Goal: Transaction & Acquisition: Book appointment/travel/reservation

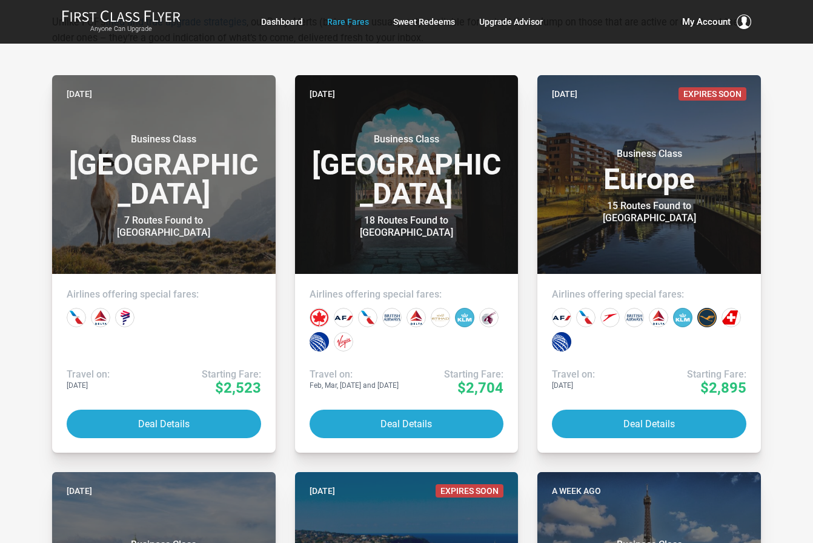
scroll to position [242, 0]
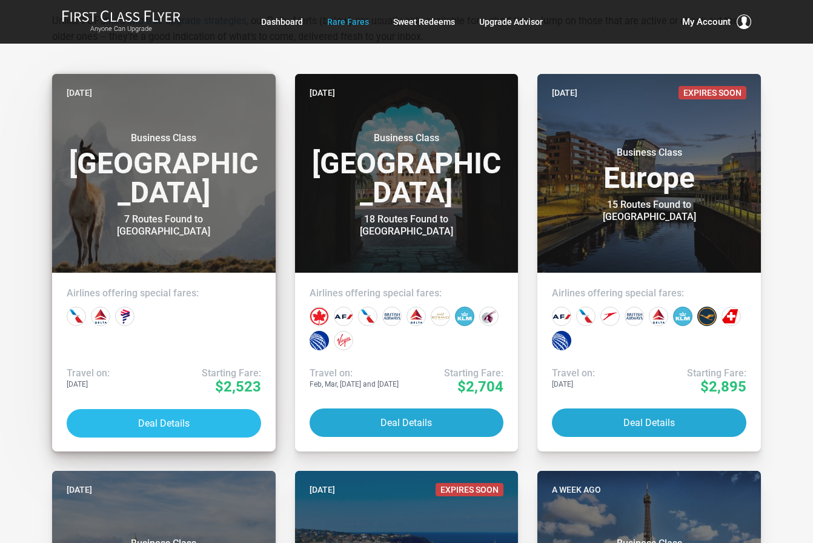
click at [146, 422] on button "Deal Details" at bounding box center [164, 423] width 195 height 28
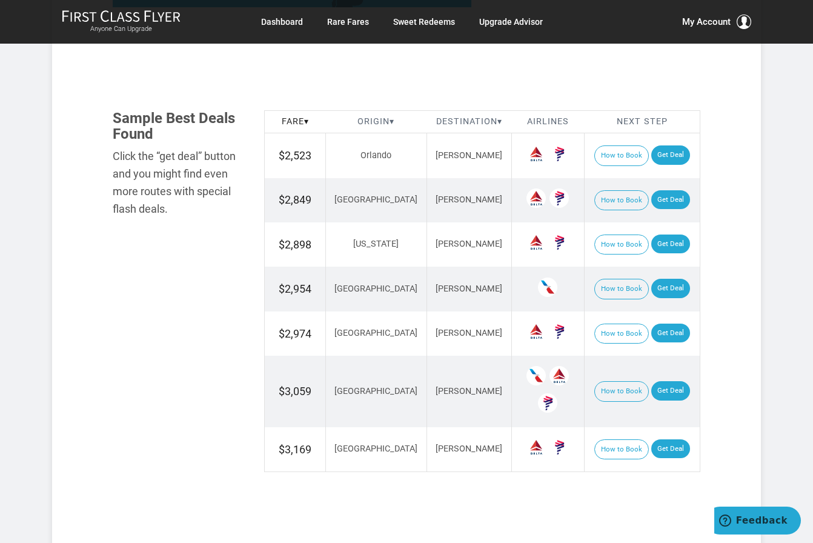
scroll to position [667, 0]
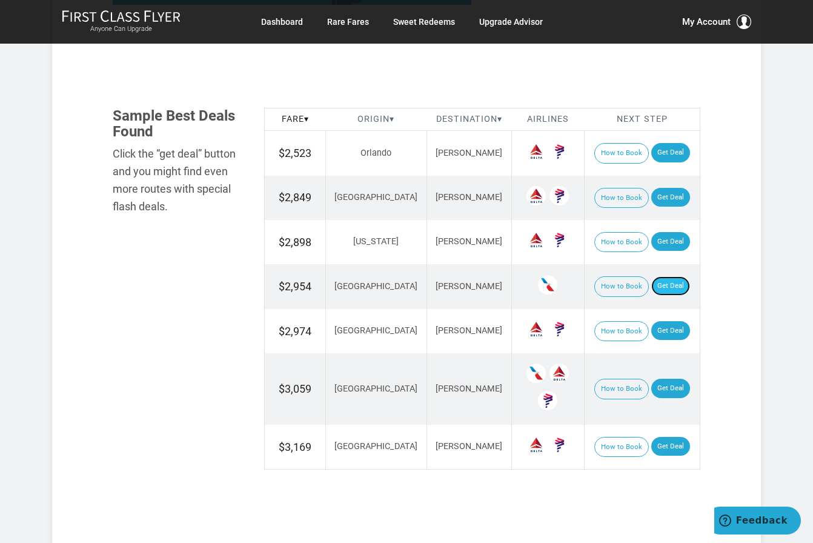
click at [655, 282] on link "Get Deal" at bounding box center [671, 285] width 39 height 19
click at [661, 387] on link "Get Deal" at bounding box center [671, 388] width 39 height 19
